Goal: Information Seeking & Learning: Learn about a topic

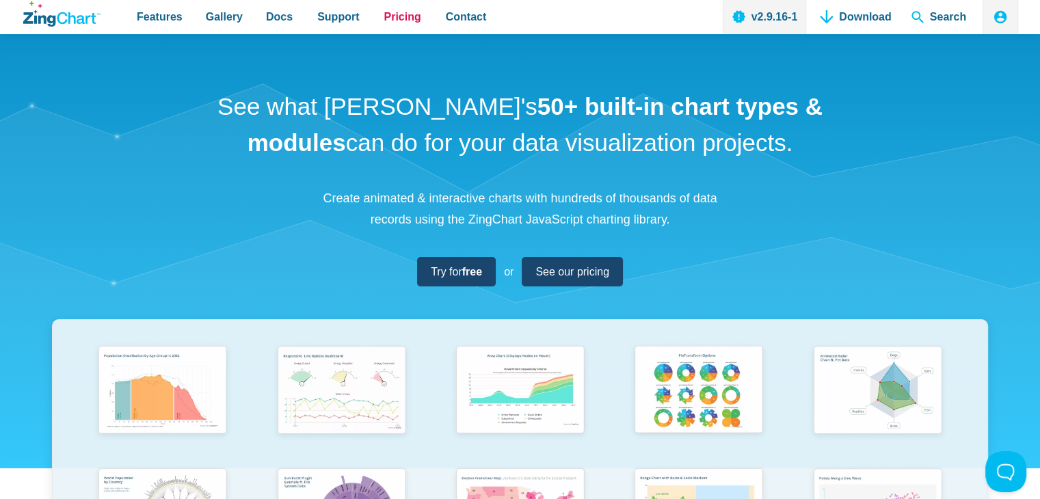
click at [402, 16] on span "Pricing" at bounding box center [402, 17] width 37 height 18
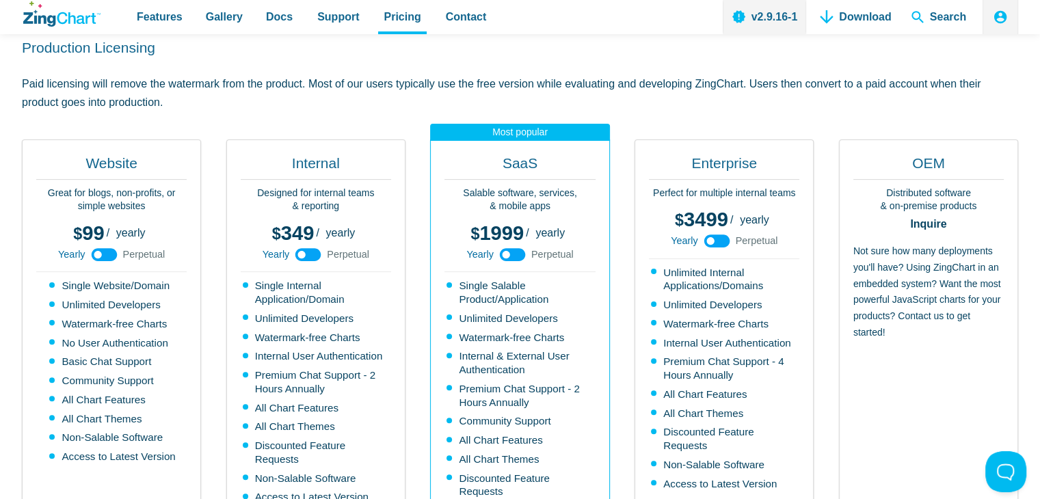
scroll to position [326, 0]
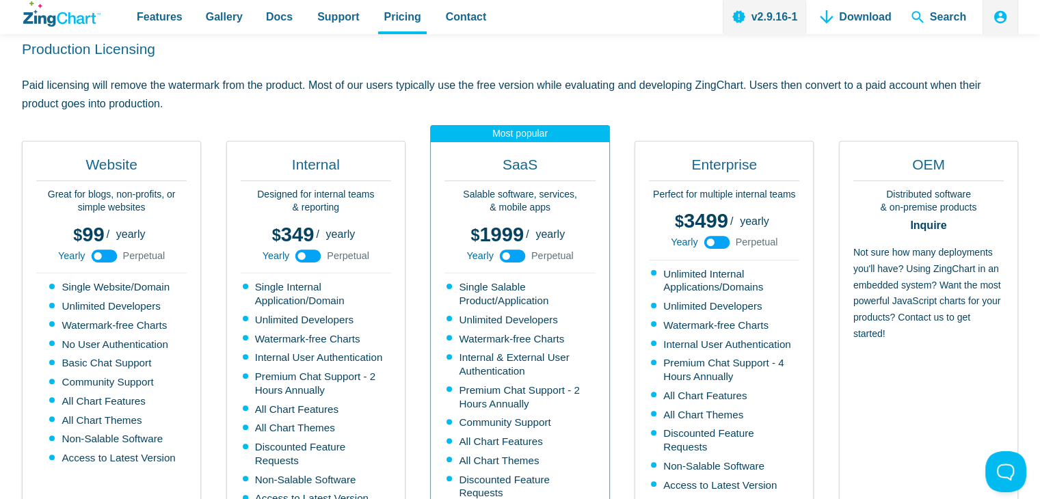
click at [609, 176] on div "SaaS Salable software, services, & mobile apps 1999 5999 / yearly perpetual Yea…" at bounding box center [519, 378] width 179 height 475
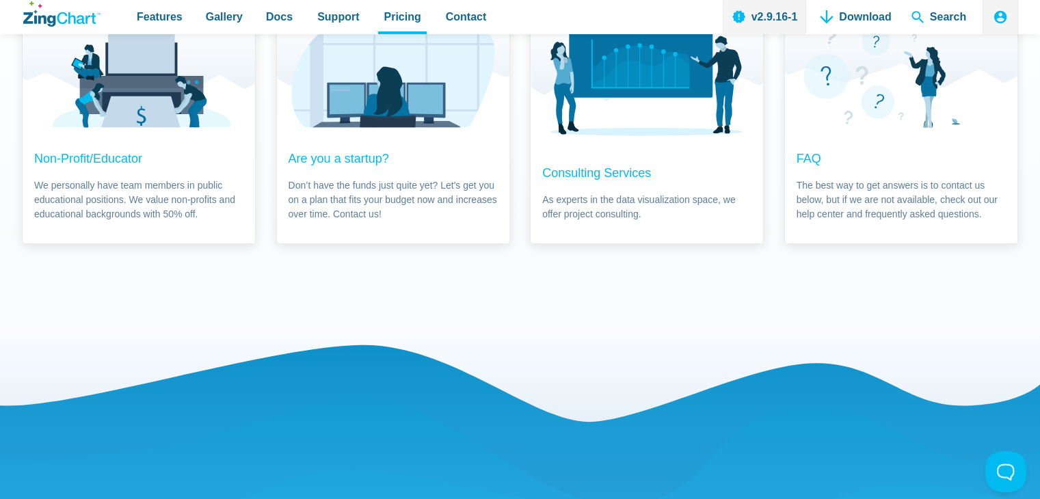
scroll to position [0, 0]
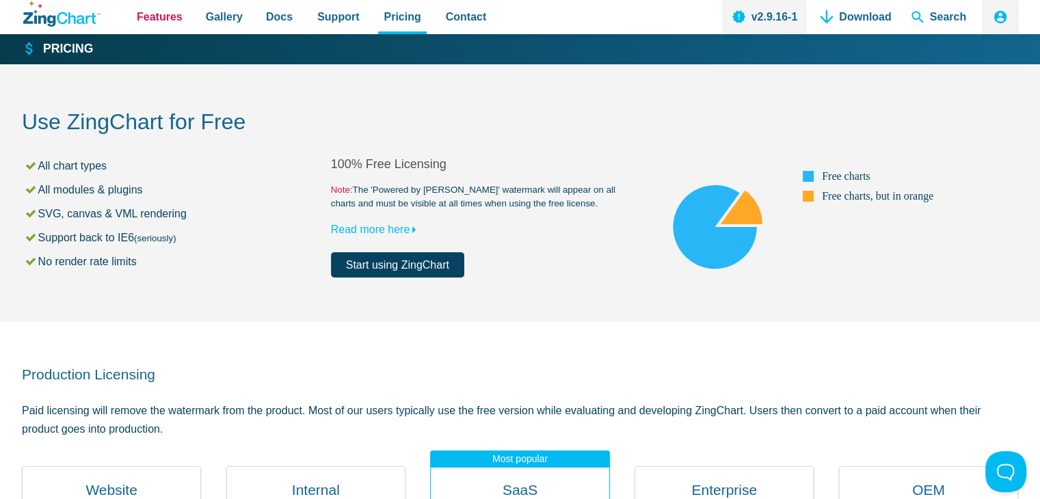
click at [159, 15] on span "Features" at bounding box center [160, 17] width 46 height 18
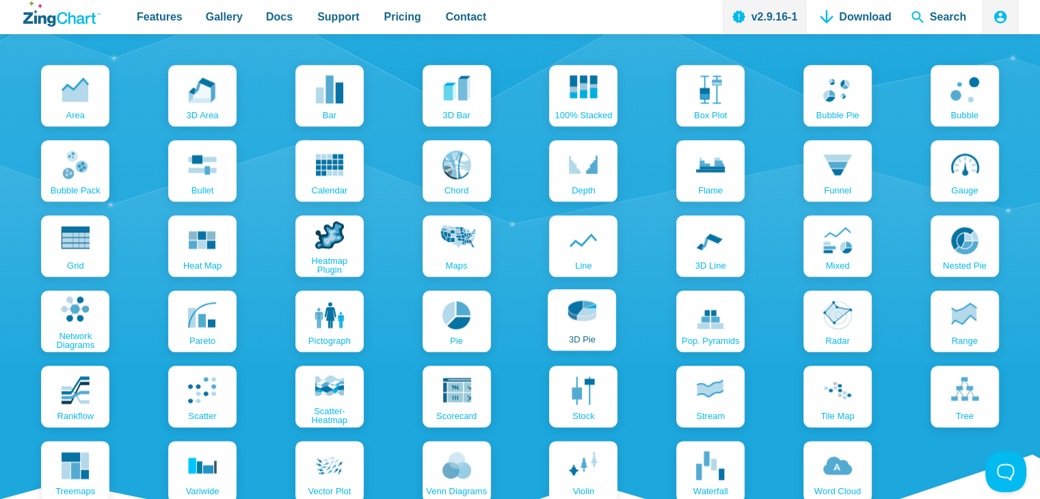
scroll to position [1555, 0]
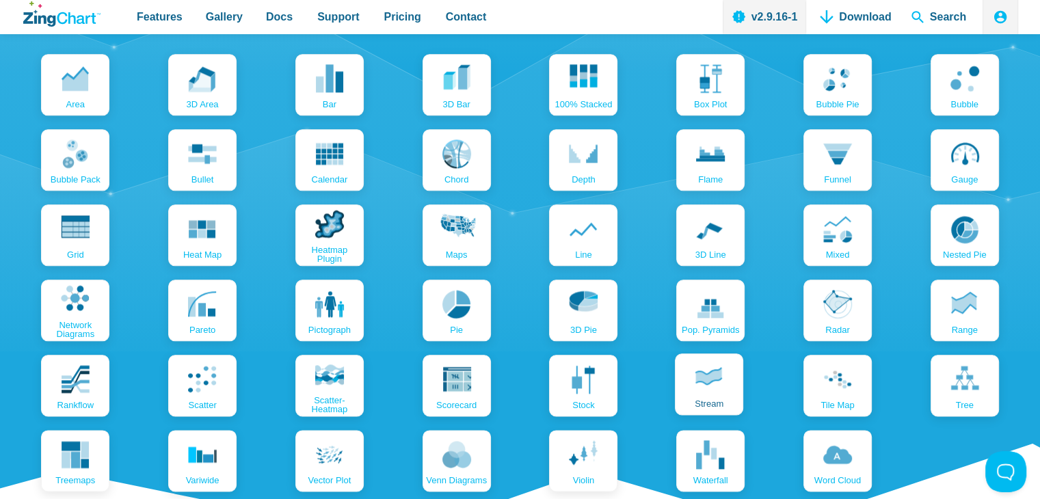
click at [702, 379] on use "App Content" at bounding box center [708, 376] width 27 height 18
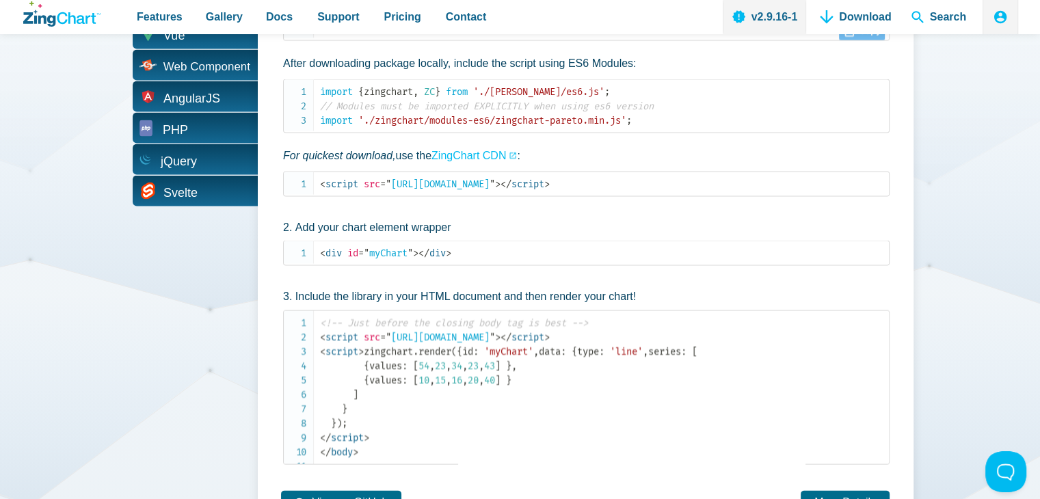
scroll to position [0, 0]
click at [394, 291] on li "Include the library in your HTML document and then render your chart! <!-- Just…" at bounding box center [586, 376] width 607 height 177
